Goal: Information Seeking & Learning: Check status

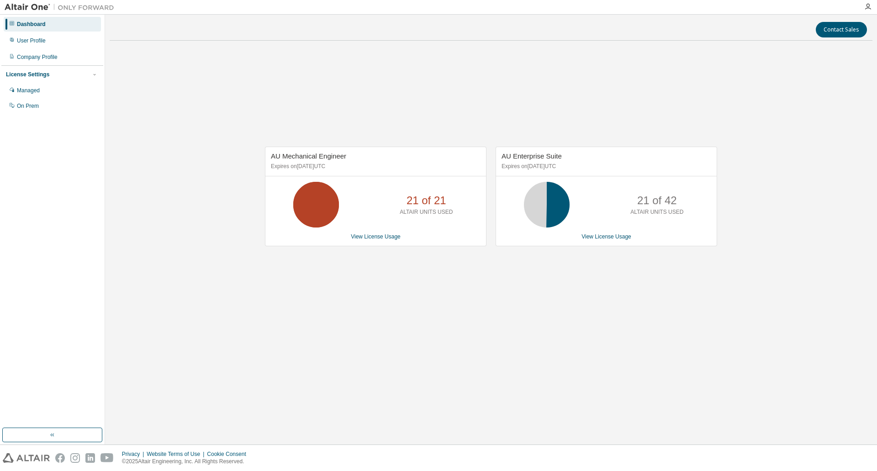
click at [558, 287] on div "AU Mechanical Engineer Expires on [DATE] UTC 21 of 21 ALTAIR UNITS USED View Li…" at bounding box center [491, 201] width 763 height 306
click at [567, 284] on div "AU Mechanical Engineer Expires on [DATE] UTC 21 of 21 ALTAIR UNITS USED View Li…" at bounding box center [491, 201] width 763 height 306
click at [595, 238] on link "View License Usage" at bounding box center [606, 236] width 50 height 6
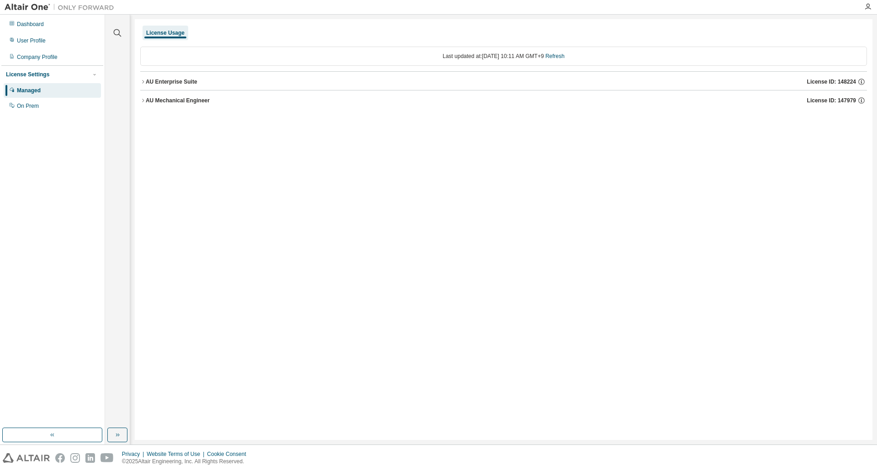
click at [158, 84] on div "AU Enterprise Suite" at bounding box center [172, 81] width 52 height 7
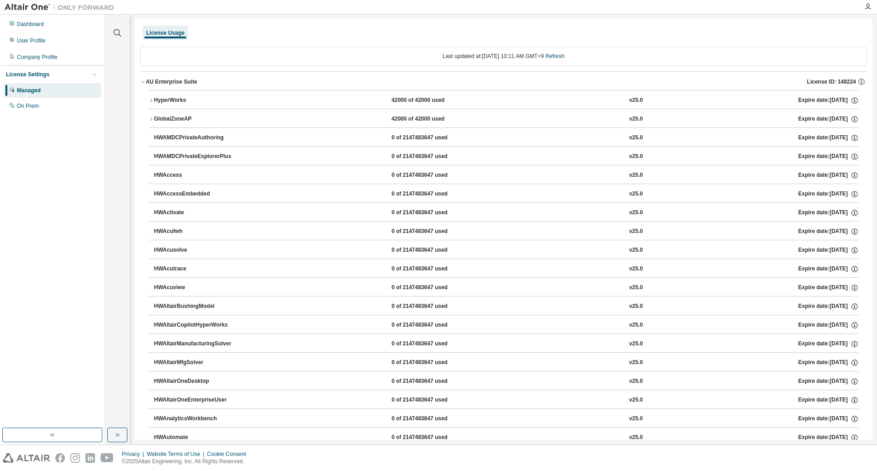
click at [168, 102] on div "HyperWorks" at bounding box center [195, 100] width 82 height 8
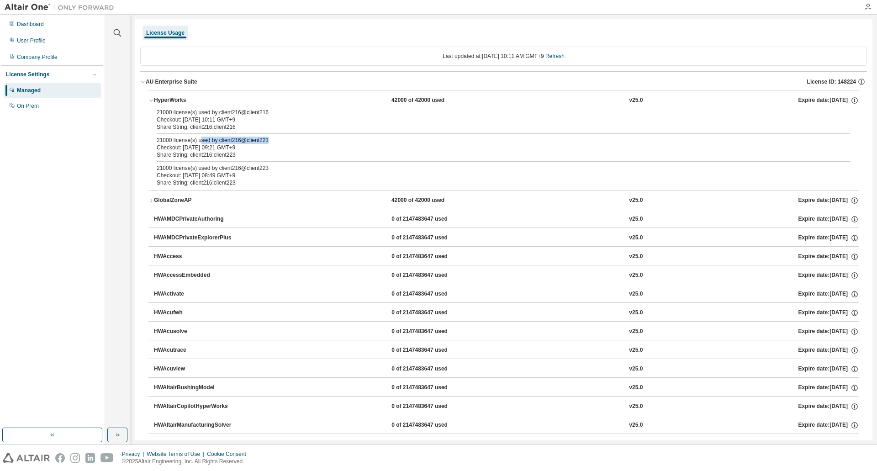
drag, startPoint x: 198, startPoint y: 141, endPoint x: 284, endPoint y: 141, distance: 86.3
click at [284, 141] on div "21000 license(s) used by client216@client223" at bounding box center [493, 140] width 672 height 7
click at [263, 156] on div "Share String: client216:client223" at bounding box center [493, 154] width 672 height 7
drag, startPoint x: 250, startPoint y: 150, endPoint x: 150, endPoint y: 145, distance: 99.7
click at [150, 145] on div "21000 license(s) used by client216@client216 Checkout: [DATE] 10:11 GMT+9 Share…" at bounding box center [503, 149] width 710 height 81
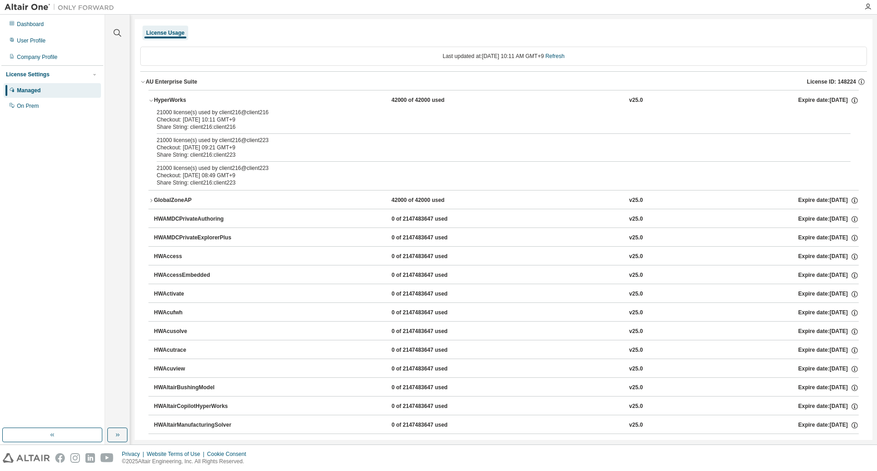
click at [236, 152] on div "Share String: client216:client223" at bounding box center [493, 154] width 672 height 7
click at [247, 149] on div "Checkout: [DATE] 09:21 GMT+9" at bounding box center [493, 147] width 672 height 7
click at [241, 154] on div "Share String: client216:client223" at bounding box center [493, 154] width 672 height 7
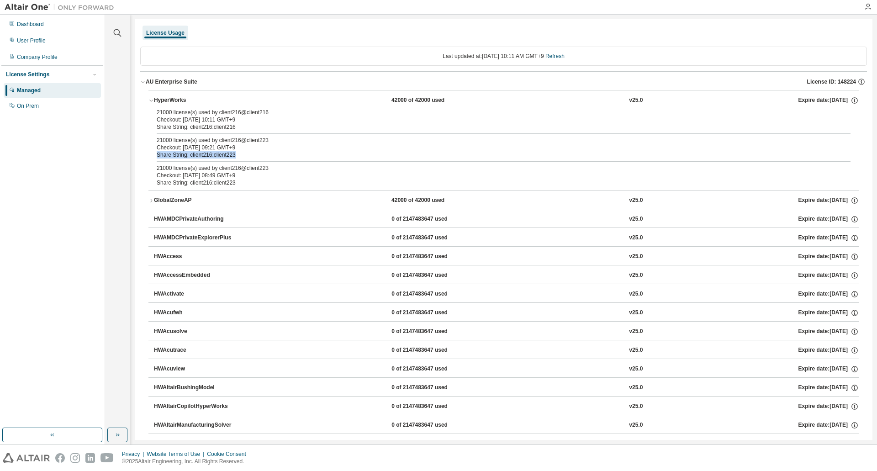
click at [220, 158] on div "Share String: client216:client223" at bounding box center [493, 154] width 672 height 7
click at [206, 153] on div "Share String: client216:client223" at bounding box center [493, 154] width 672 height 7
click at [258, 153] on div "Share String: client216:client223" at bounding box center [493, 154] width 672 height 7
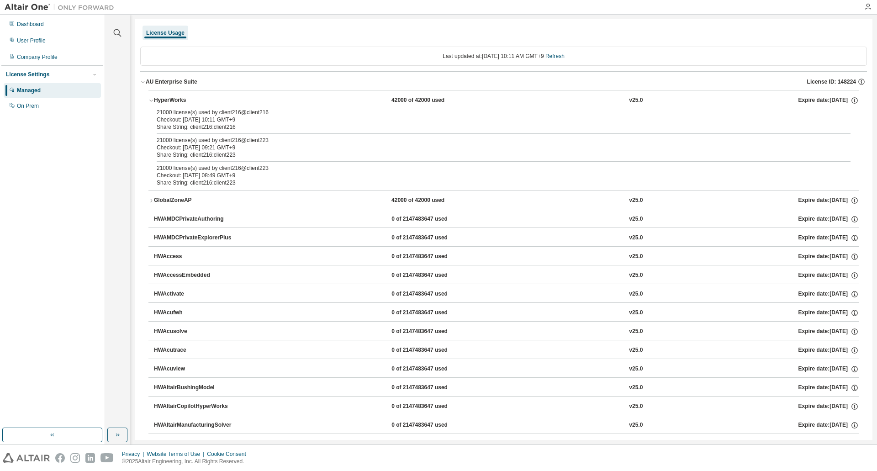
click at [258, 153] on div "Share String: client216:client223" at bounding box center [493, 154] width 672 height 7
click at [251, 156] on div "Share String: client216:client223" at bounding box center [493, 154] width 672 height 7
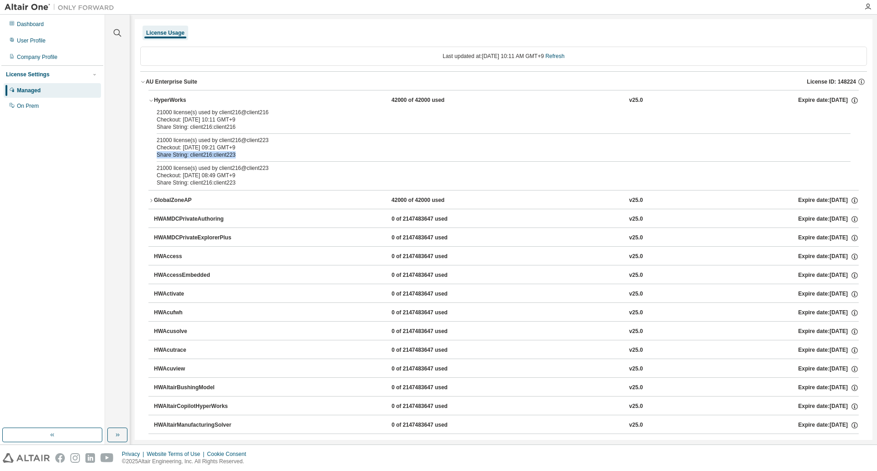
click at [239, 158] on div "Share String: client216:client223" at bounding box center [493, 154] width 672 height 7
click at [240, 155] on div "Share String: client216:client223" at bounding box center [493, 154] width 672 height 7
click at [211, 201] on div "GlobalZoneAP" at bounding box center [195, 200] width 82 height 8
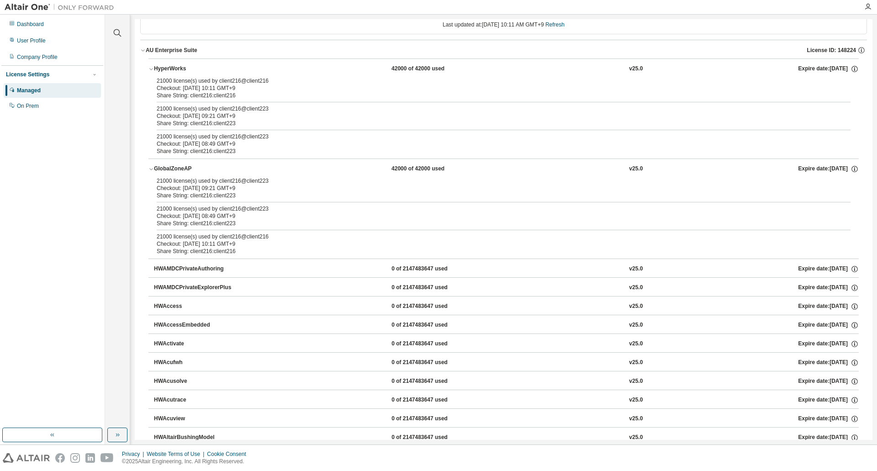
scroll to position [91, 0]
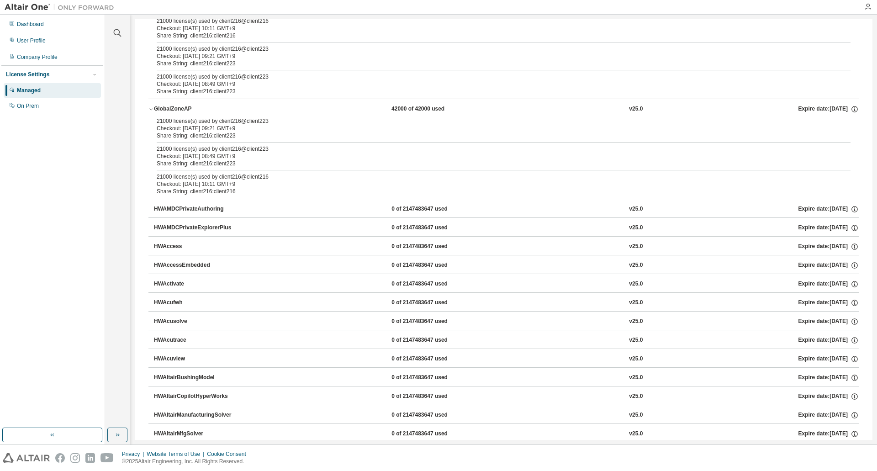
click at [230, 211] on div "HWAMDCPrivateAuthoring" at bounding box center [195, 209] width 82 height 8
click at [241, 208] on div "HWAMDCPrivateAuthoring 0 of 2147483647 used v25.0 Expire date: [DATE]" at bounding box center [506, 209] width 705 height 8
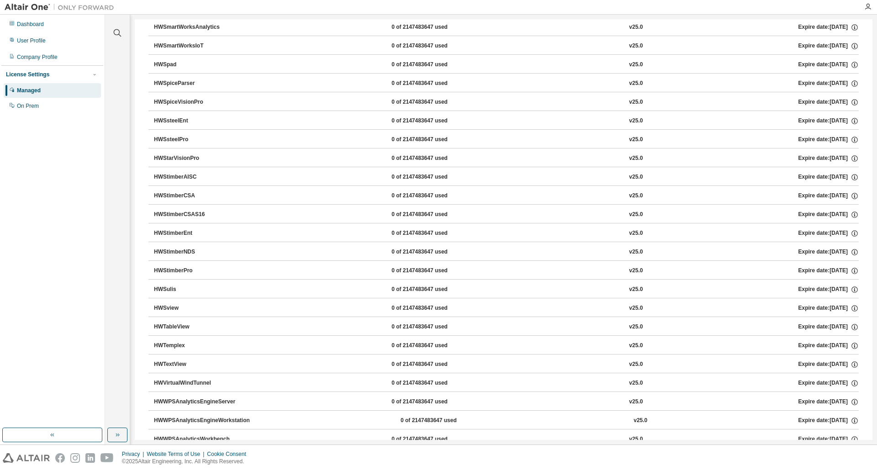
scroll to position [5633, 0]
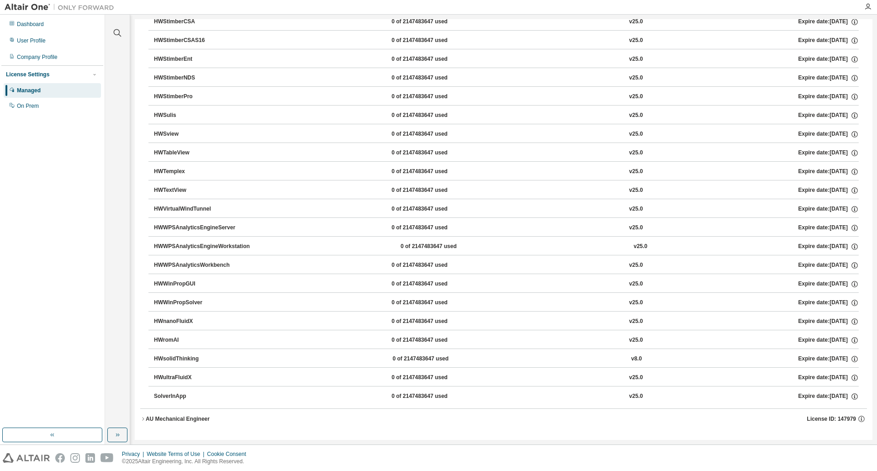
click at [197, 420] on div "AU Mechanical Engineer" at bounding box center [178, 418] width 64 height 7
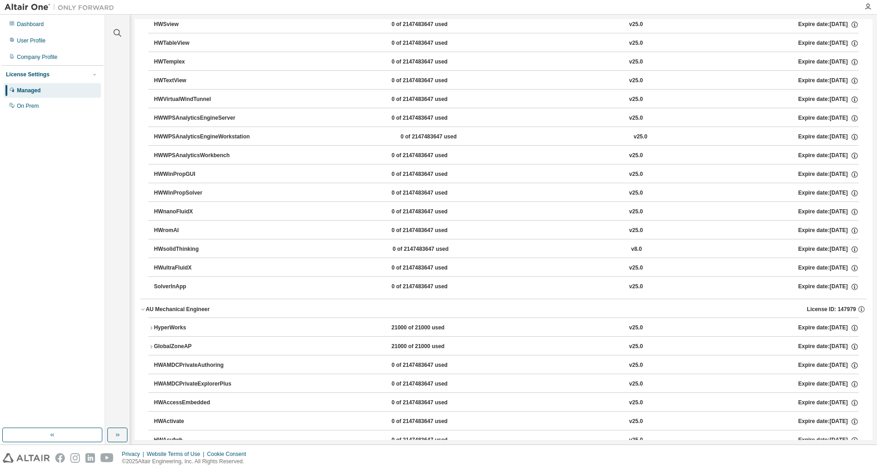
scroll to position [5770, 0]
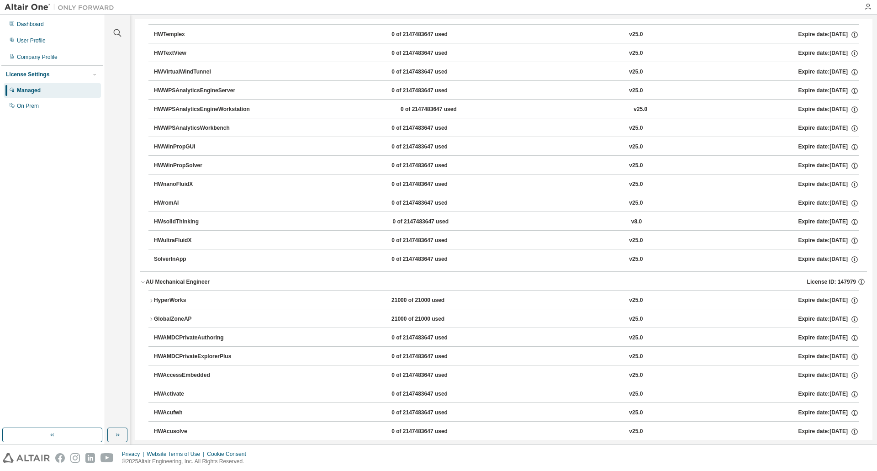
click at [202, 303] on div "HyperWorks" at bounding box center [195, 300] width 82 height 8
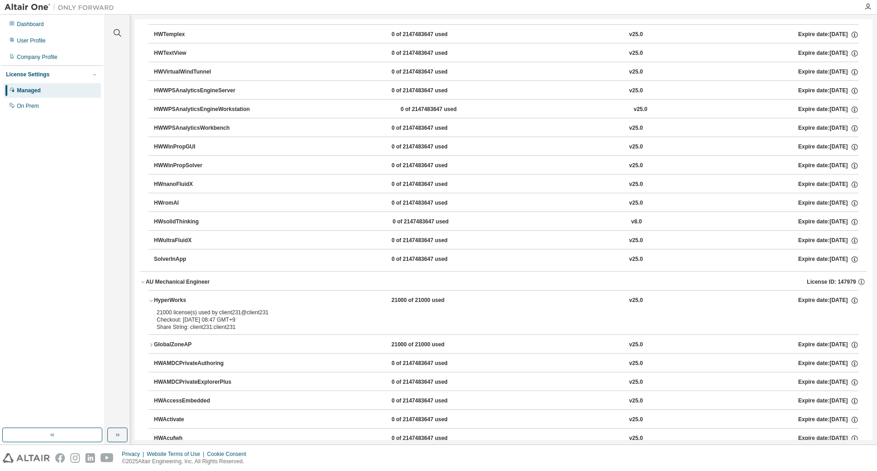
scroll to position [5816, 0]
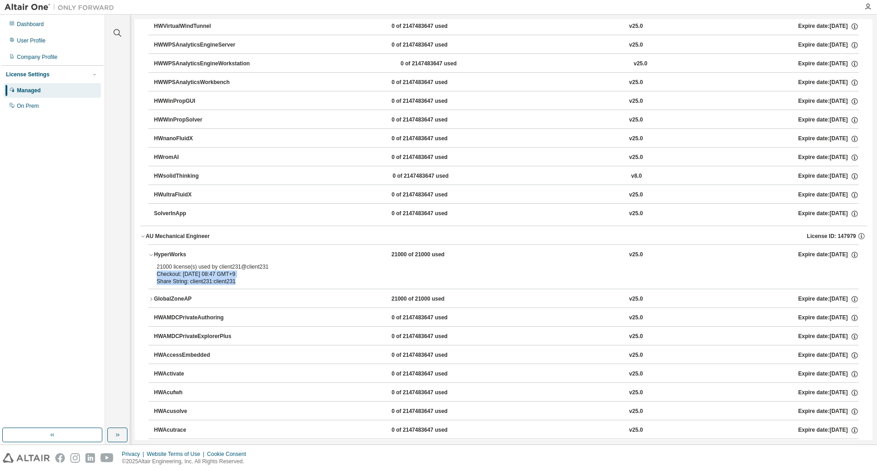
drag, startPoint x: 235, startPoint y: 284, endPoint x: 156, endPoint y: 270, distance: 80.3
click at [156, 270] on div "21000 license(s) used by client231@client231 Checkout: [DATE] 08:47 GMT+9 Share…" at bounding box center [503, 276] width 710 height 26
click at [213, 272] on div "Checkout: [DATE] 08:47 GMT+9" at bounding box center [493, 273] width 672 height 7
click at [234, 279] on div "Share String: client231:client231" at bounding box center [493, 281] width 672 height 7
drag, startPoint x: 236, startPoint y: 284, endPoint x: 152, endPoint y: 272, distance: 85.4
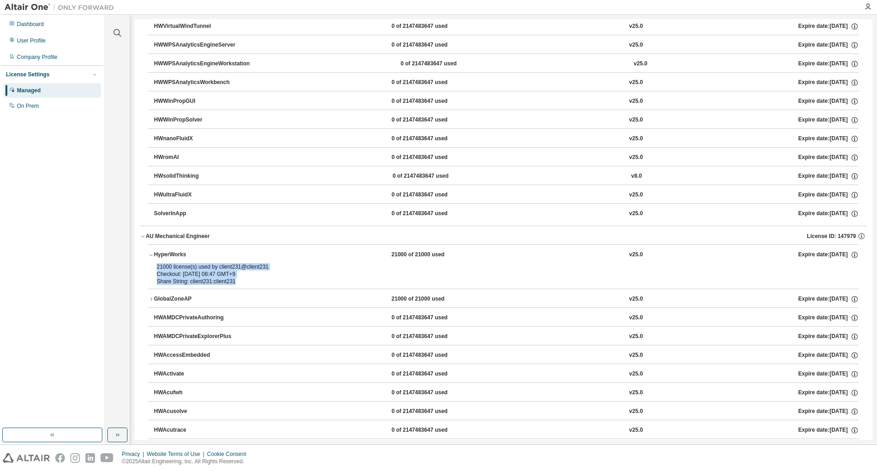
click at [190, 274] on div "Checkout: [DATE] 08:47 GMT+9" at bounding box center [493, 273] width 672 height 7
click at [195, 277] on div "Checkout: [DATE] 08:47 GMT+9" at bounding box center [493, 273] width 672 height 7
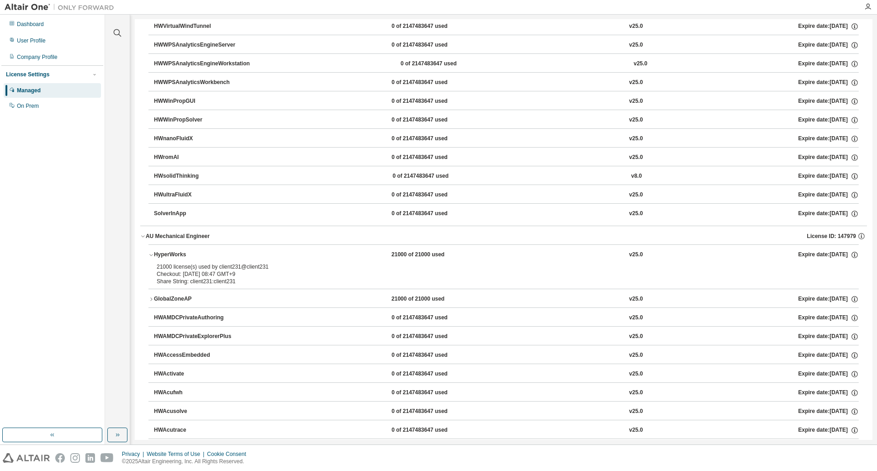
click at [203, 283] on div "Share String: client231:client231" at bounding box center [493, 281] width 672 height 7
click at [212, 283] on div "Share String: client231:client231" at bounding box center [493, 281] width 672 height 7
click at [235, 280] on div "Share String: client231:client231" at bounding box center [493, 281] width 672 height 7
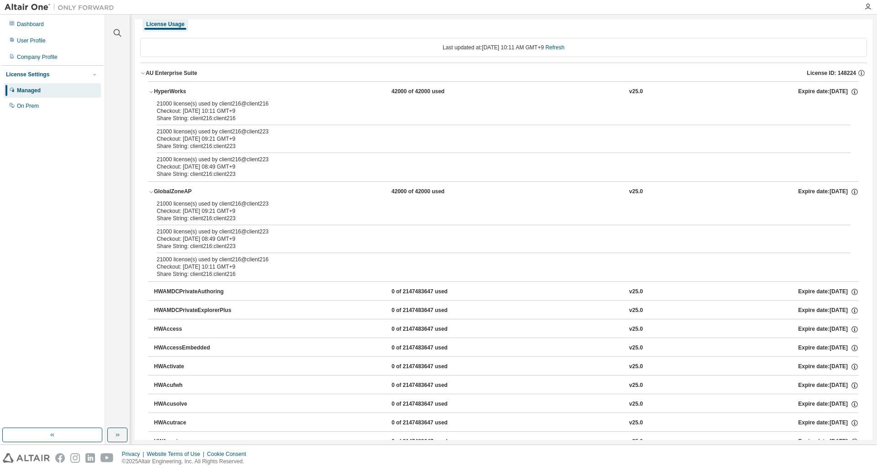
scroll to position [0, 0]
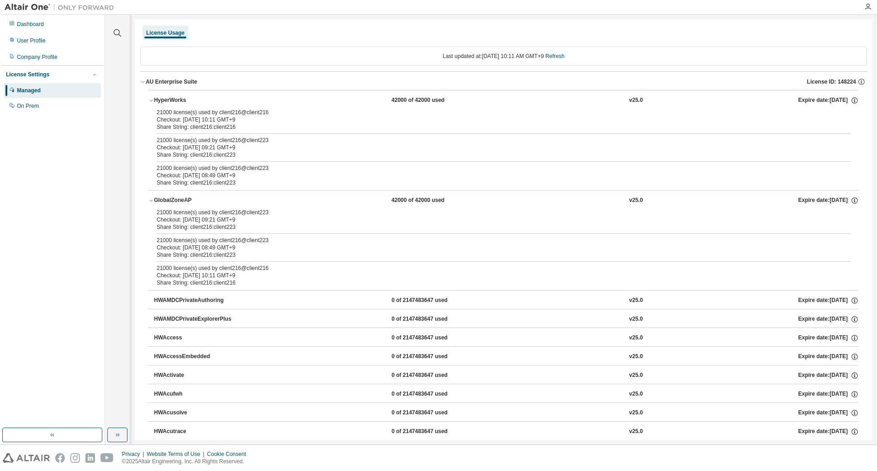
click at [236, 298] on div "HWAMDCPrivateAuthoring" at bounding box center [195, 300] width 82 height 8
